Goal: Task Accomplishment & Management: Manage account settings

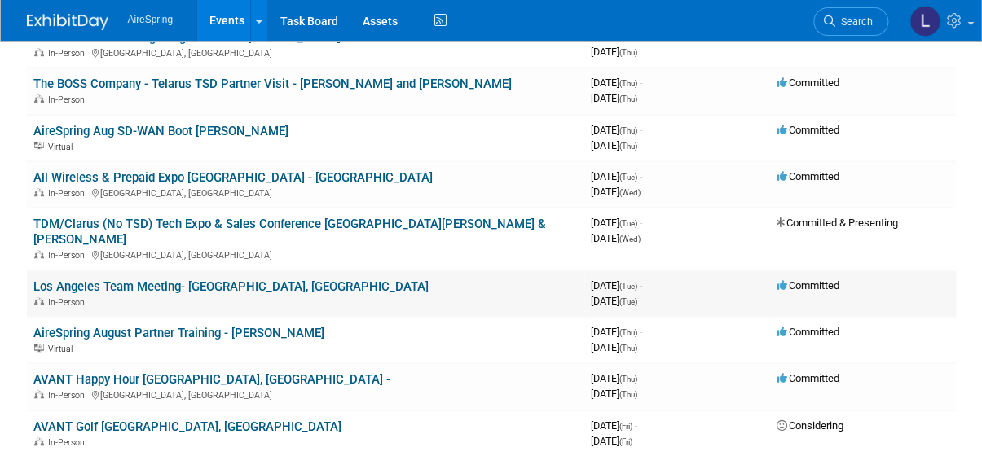
scroll to position [370, 0]
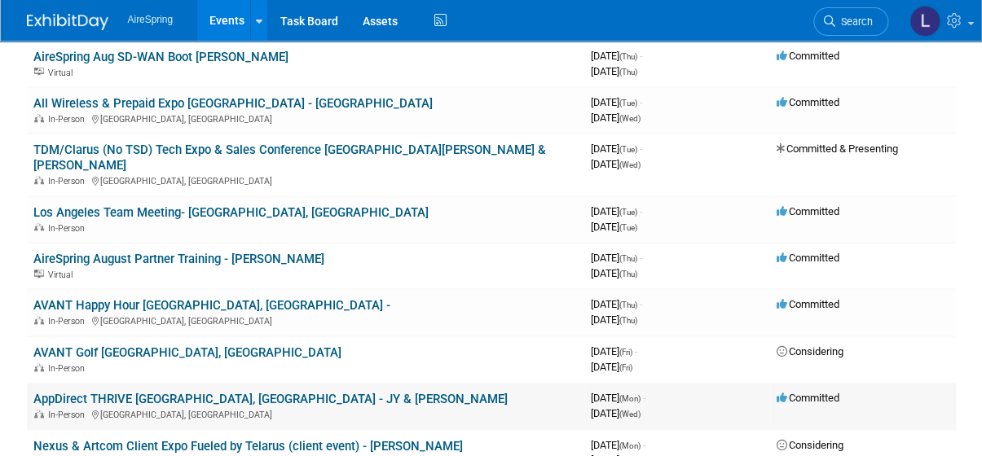
click at [246, 392] on link "AppDirect THRIVE [GEOGRAPHIC_DATA], [GEOGRAPHIC_DATA] - JY & [PERSON_NAME]" at bounding box center [270, 399] width 474 height 15
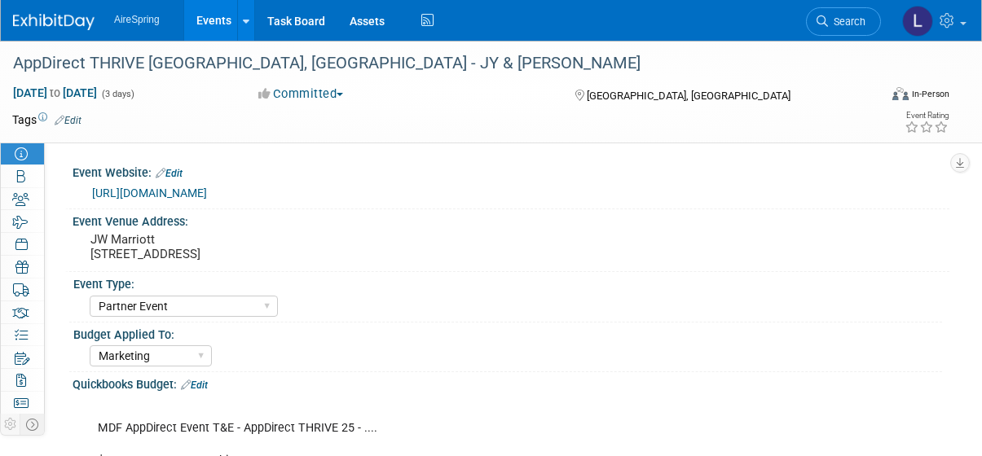
select select "Partner Event"
select select "Marketing"
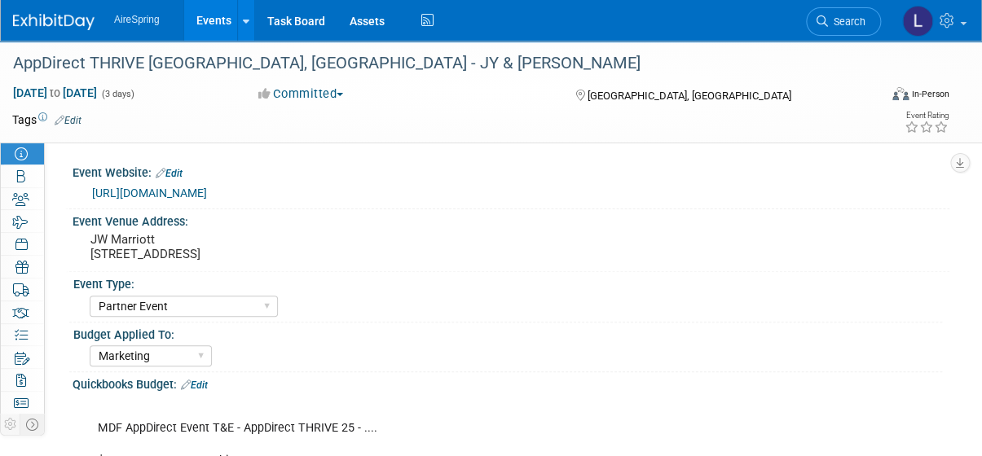
drag, startPoint x: 284, startPoint y: 195, endPoint x: 86, endPoint y: 199, distance: 198.8
click at [86, 199] on div "[URL][DOMAIN_NAME]" at bounding box center [511, 191] width 852 height 23
copy link "[URL][DOMAIN_NAME]"
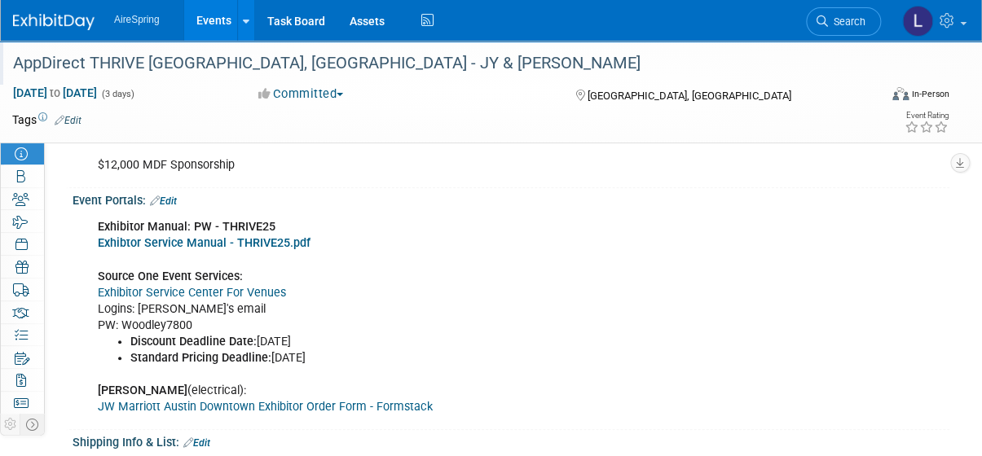
scroll to position [370, 0]
